Goal: Task Accomplishment & Management: Manage account settings

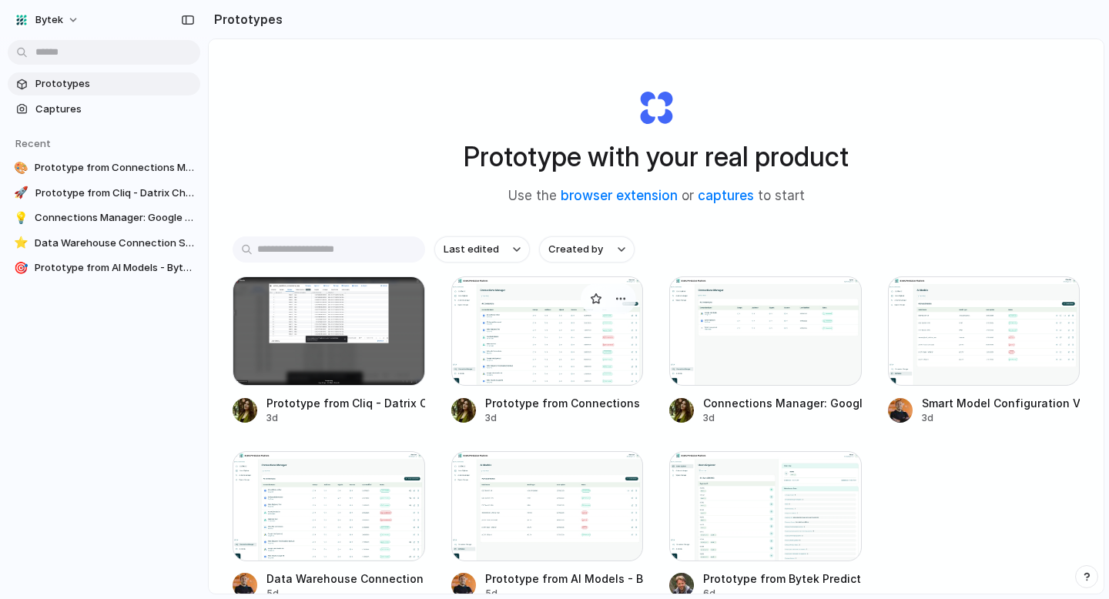
scroll to position [102, 0]
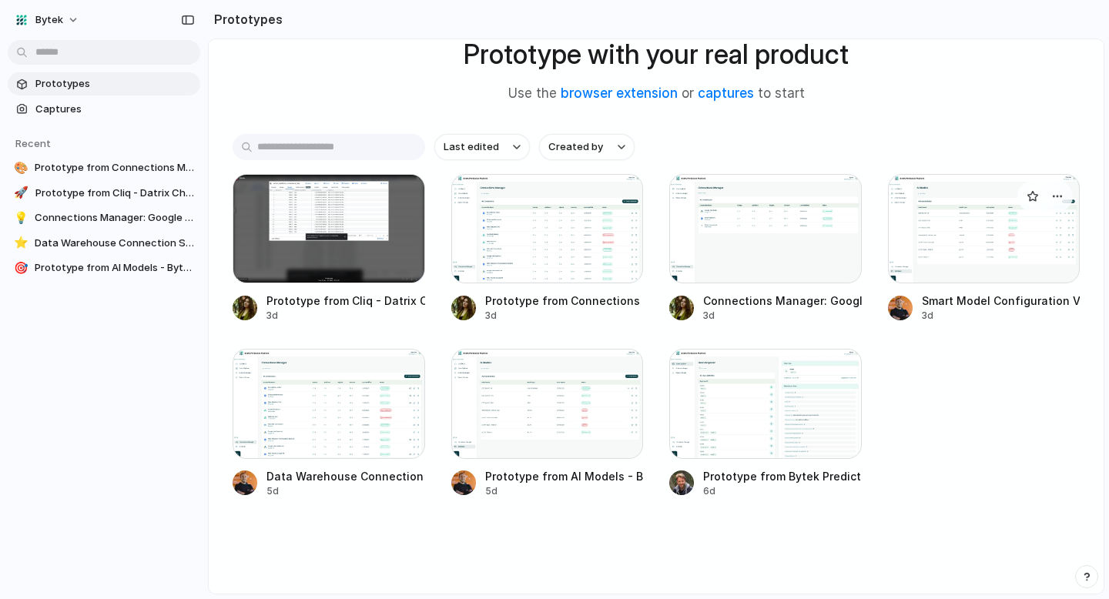
click at [984, 227] on div at bounding box center [984, 228] width 193 height 109
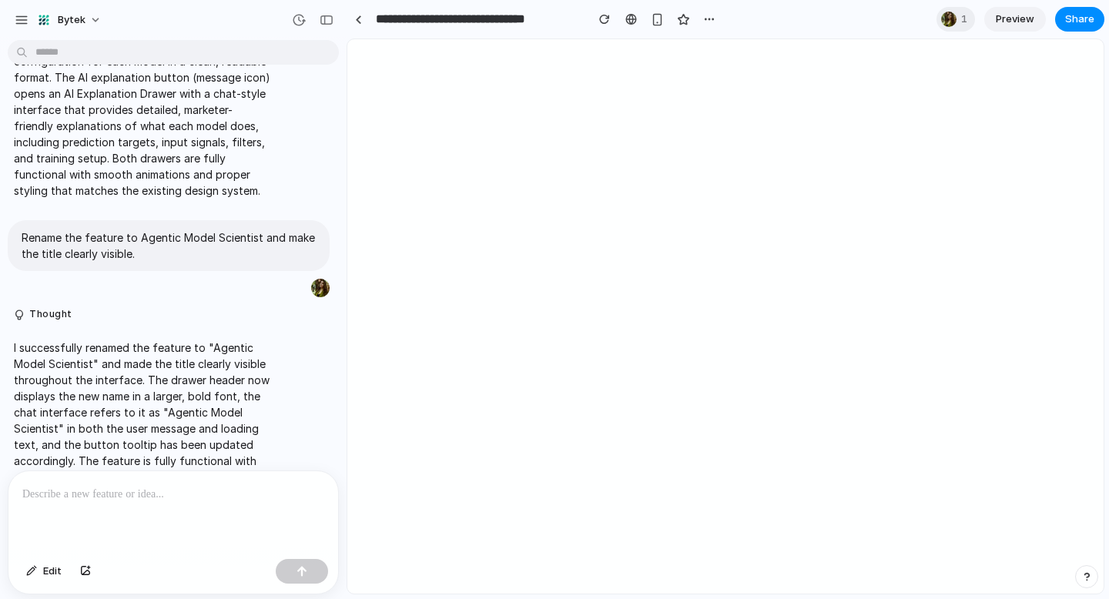
click at [1026, 18] on span "Preview" at bounding box center [1015, 19] width 39 height 15
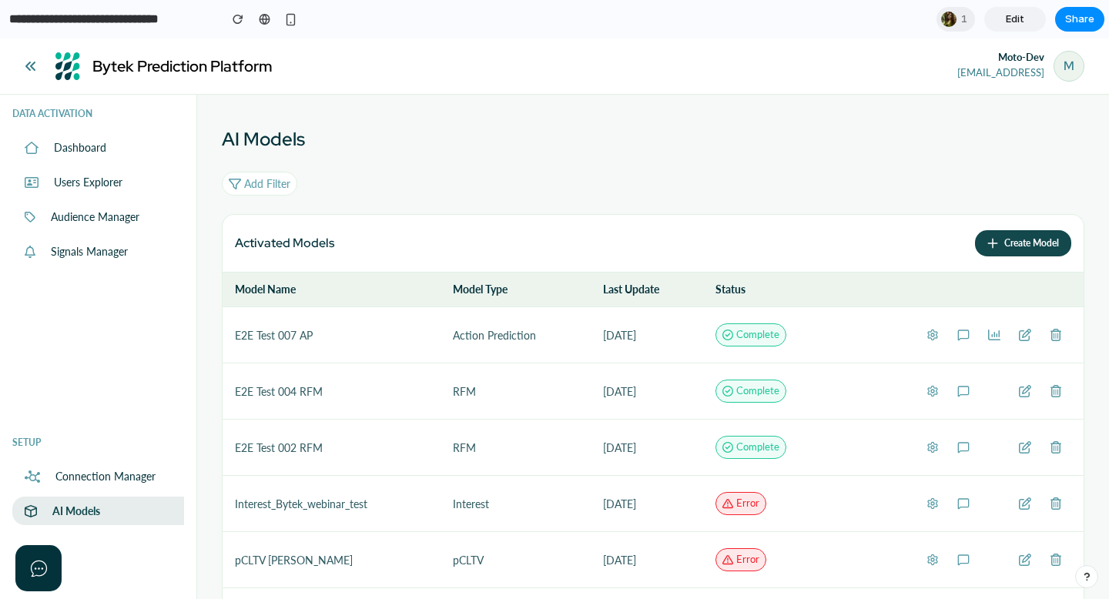
click at [963, 337] on icon at bounding box center [963, 335] width 12 height 12
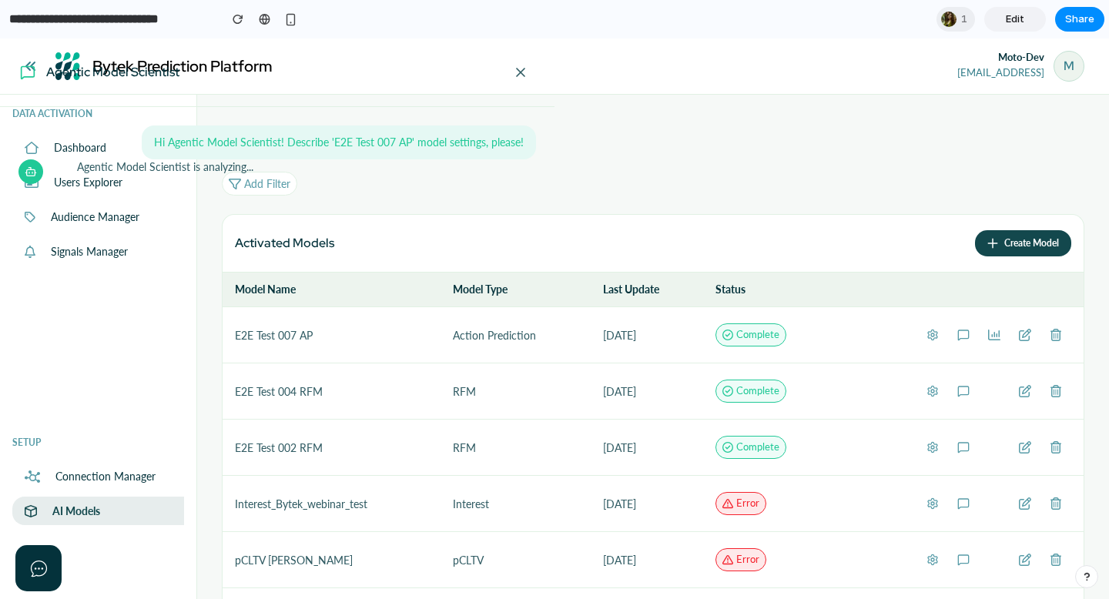
click at [921, 335] on div at bounding box center [554, 319] width 1109 height 561
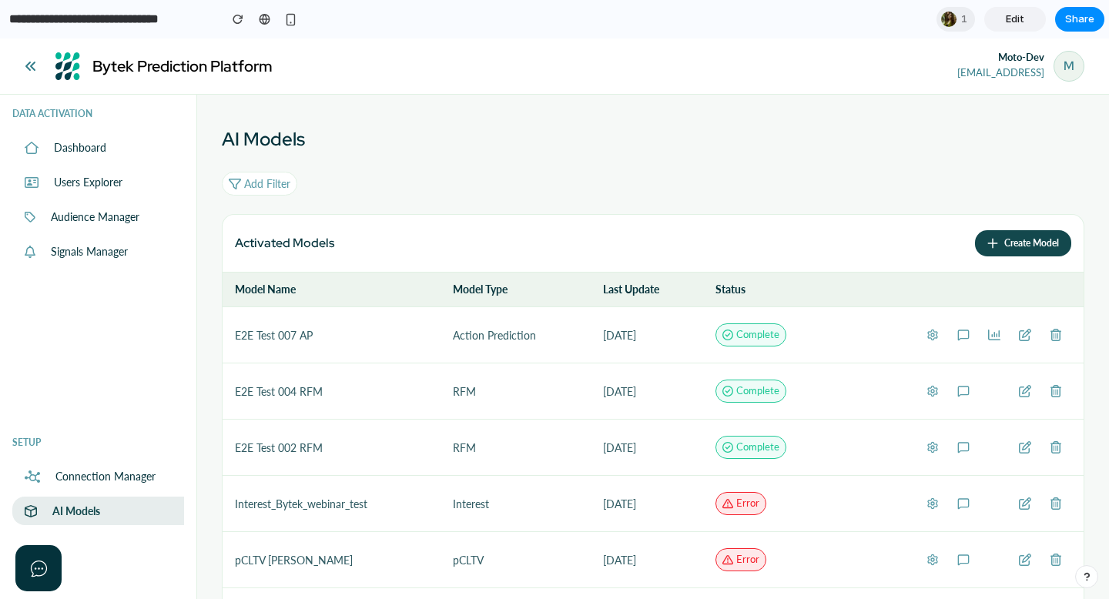
click at [920, 335] on button at bounding box center [932, 335] width 31 height 31
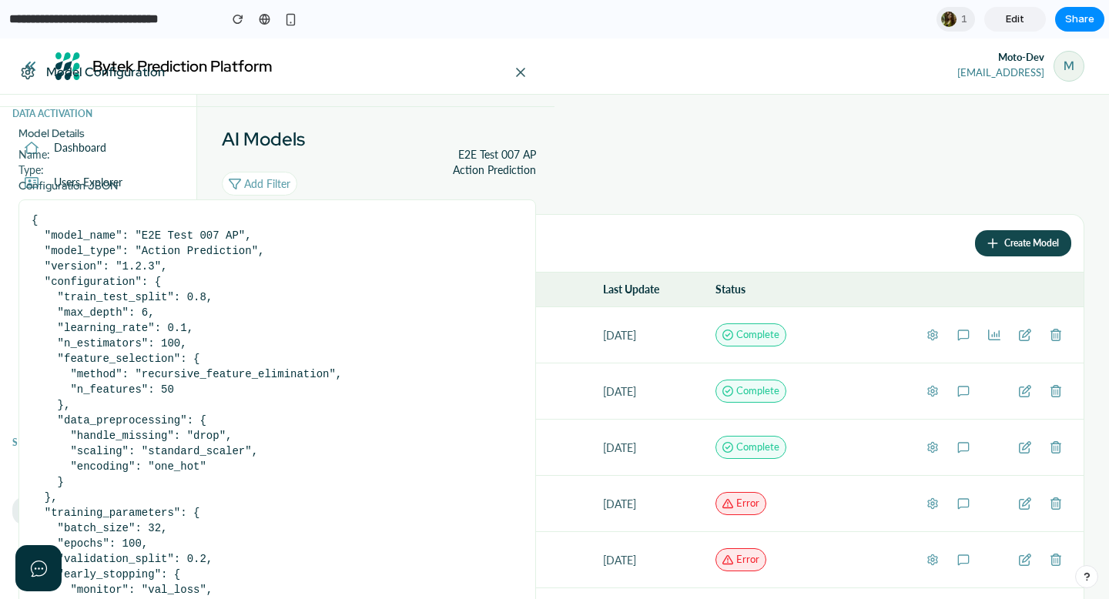
click at [931, 334] on div at bounding box center [554, 319] width 1109 height 561
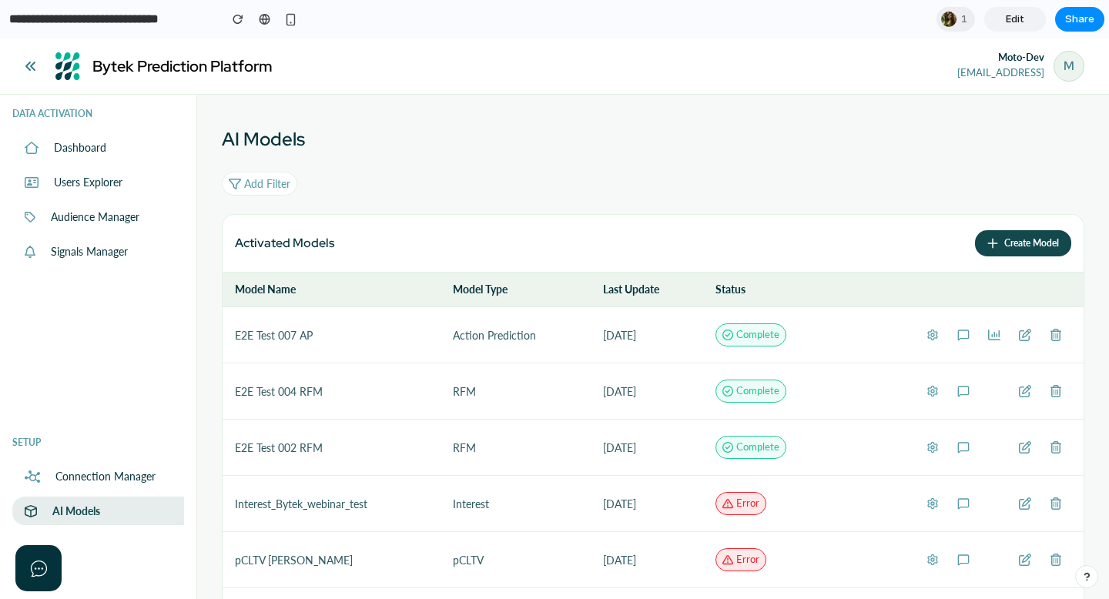
click at [1032, 337] on div at bounding box center [1025, 335] width 31 height 31
click at [1022, 331] on icon at bounding box center [1025, 335] width 12 height 12
click at [991, 336] on icon at bounding box center [994, 335] width 12 height 12
click at [1019, 335] on icon at bounding box center [1025, 335] width 12 height 12
click at [933, 336] on circle at bounding box center [932, 335] width 3 height 3
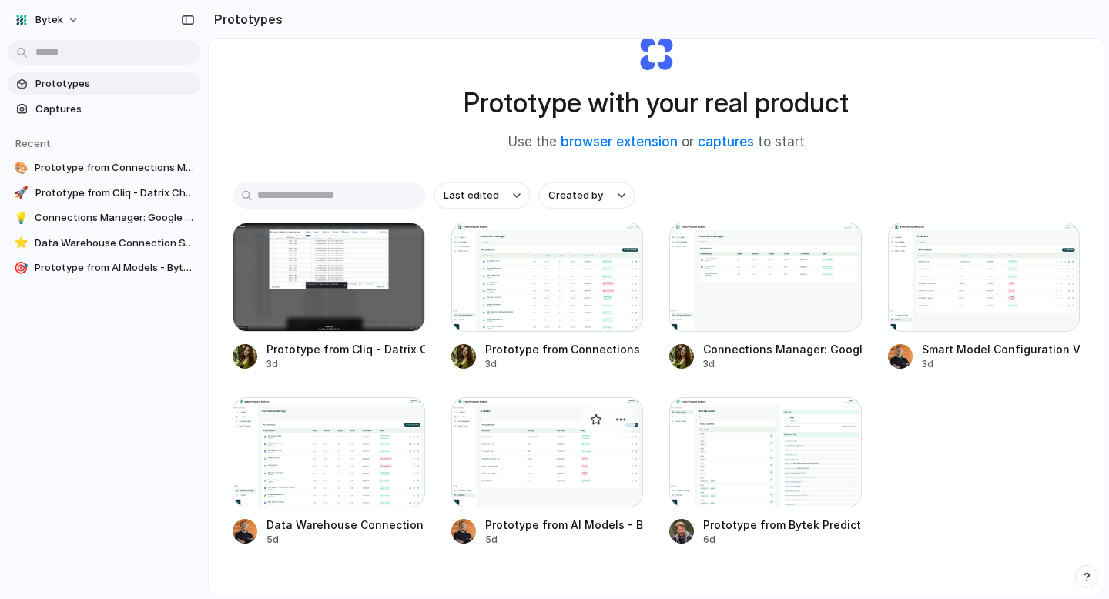
scroll to position [79, 0]
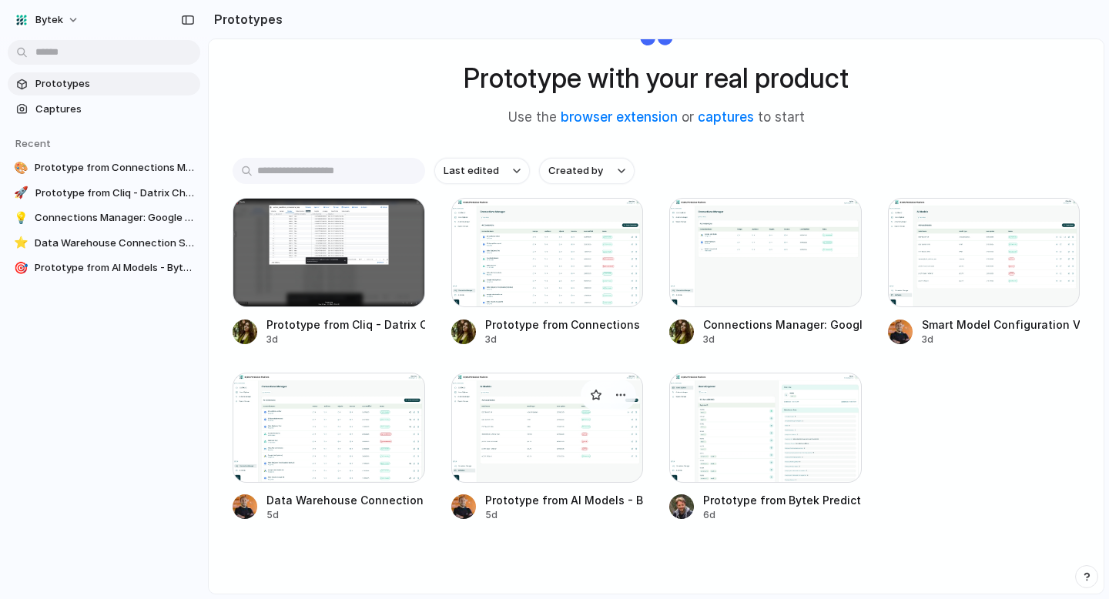
click at [525, 452] on div at bounding box center [547, 427] width 193 height 109
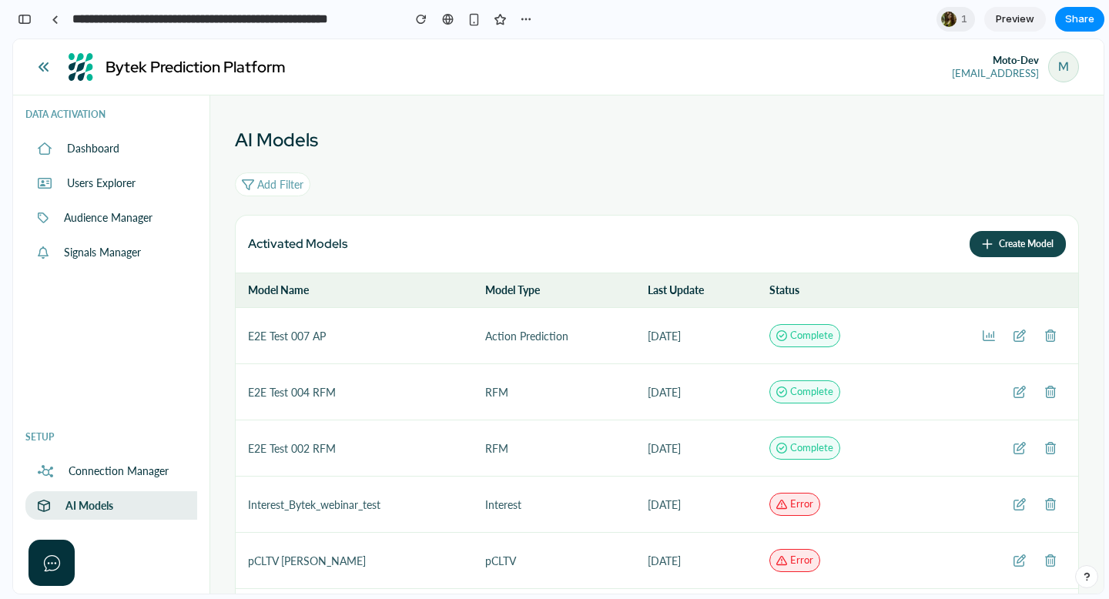
click at [1021, 337] on icon at bounding box center [1020, 336] width 12 height 12
click at [1014, 334] on icon at bounding box center [1020, 336] width 12 height 12
click at [988, 336] on icon at bounding box center [989, 335] width 12 height 11
click at [1014, 340] on icon at bounding box center [1020, 336] width 12 height 12
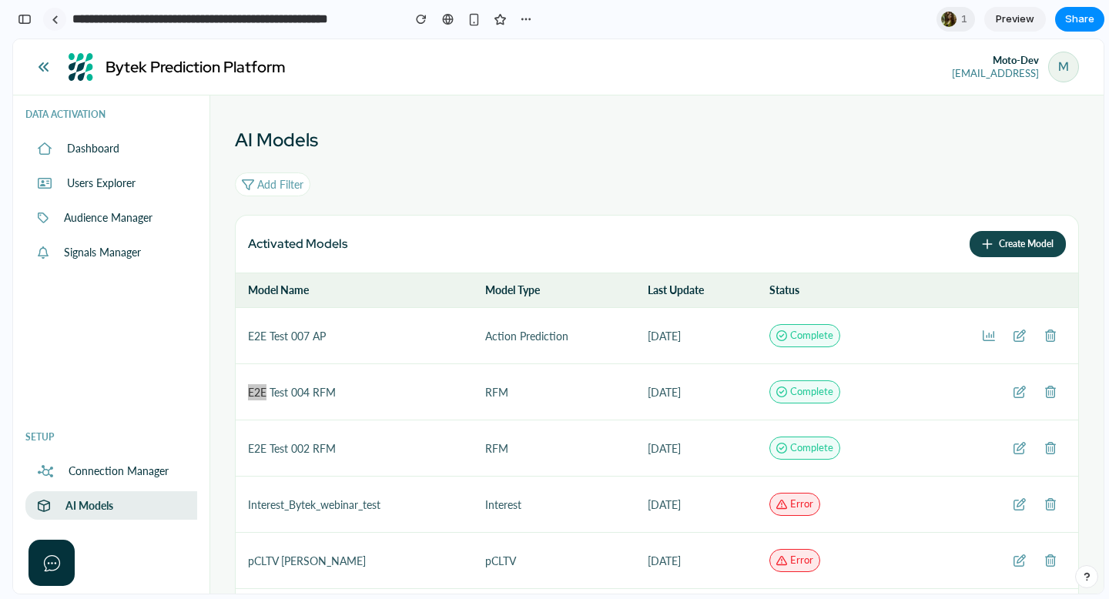
click at [53, 20] on div at bounding box center [55, 19] width 7 height 8
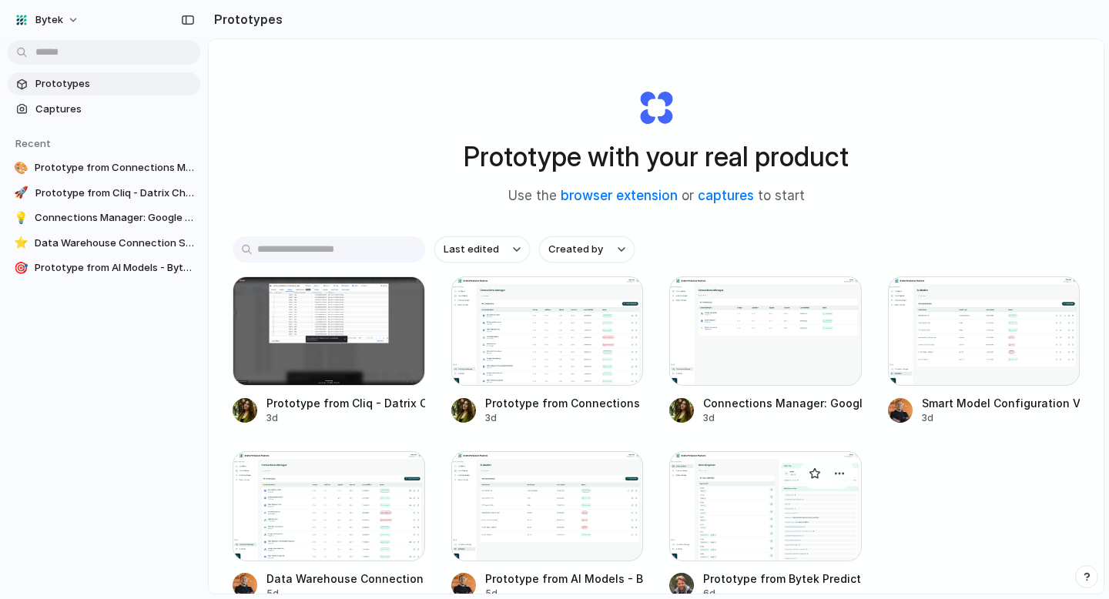
scroll to position [102, 0]
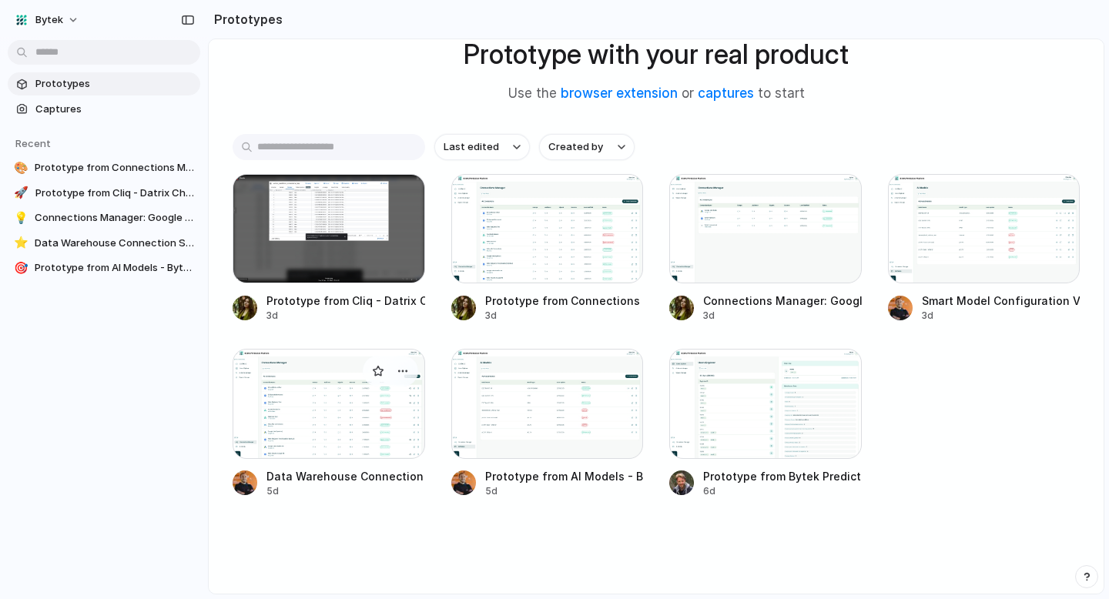
click at [394, 438] on div at bounding box center [329, 403] width 193 height 109
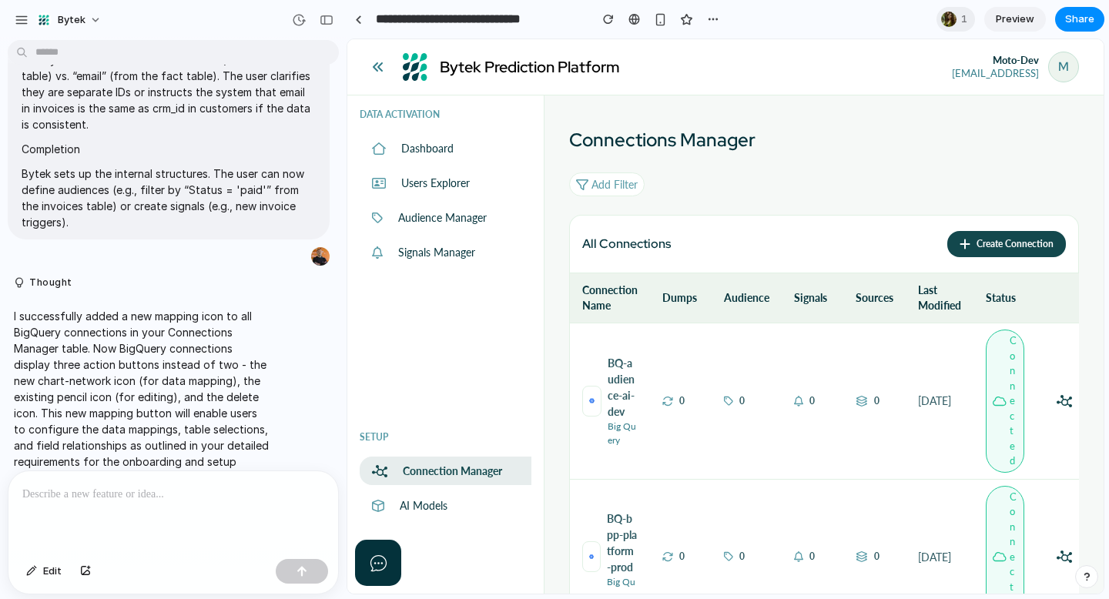
click at [1060, 398] on icon at bounding box center [1064, 401] width 15 height 12
click at [359, 21] on div at bounding box center [358, 19] width 7 height 8
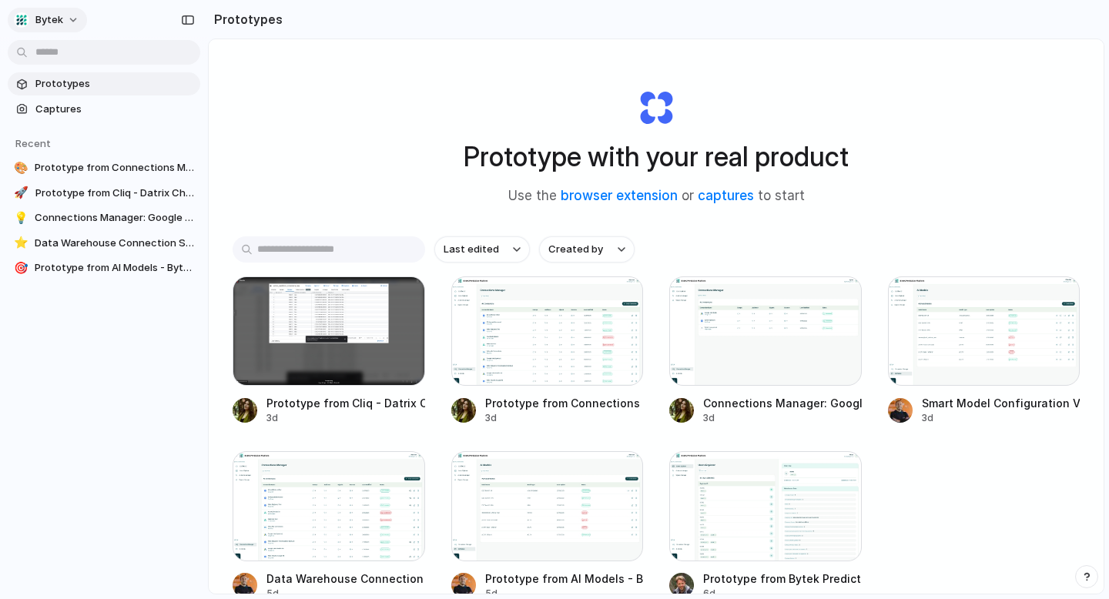
click at [24, 11] on button "Bytek" at bounding box center [47, 20] width 79 height 25
click at [58, 126] on span "Sign out" at bounding box center [55, 128] width 41 height 15
